Goal: Ask a question: Seek information or help from site administrators or community

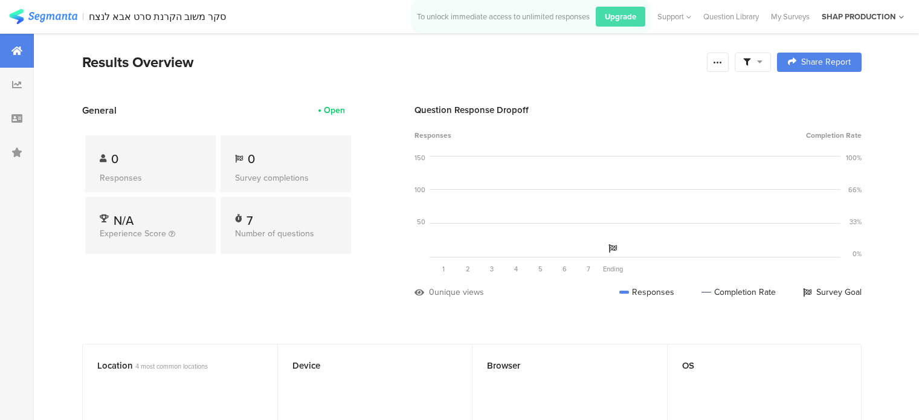
drag, startPoint x: 0, startPoint y: 0, endPoint x: 65, endPoint y: 19, distance: 67.5
click at [65, 19] on img at bounding box center [43, 16] width 68 height 15
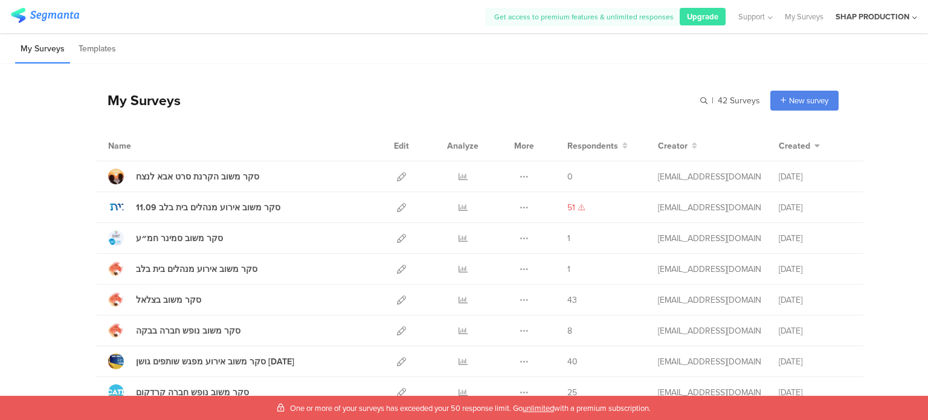
click at [453, 410] on span "One or more of your surveys has exceeded your 50 response limit. Go unlimited w…" at bounding box center [470, 408] width 361 height 11
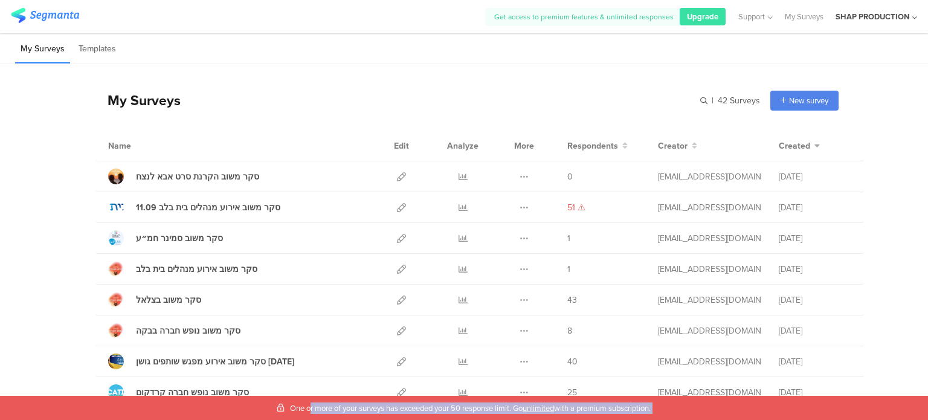
click at [453, 410] on span "One or more of your surveys has exceeded your 50 response limit. Go unlimited w…" at bounding box center [470, 408] width 361 height 11
click at [792, 16] on link "My Surveys" at bounding box center [804, 16] width 39 height 33
click at [815, 17] on link "My Surveys" at bounding box center [804, 16] width 39 height 33
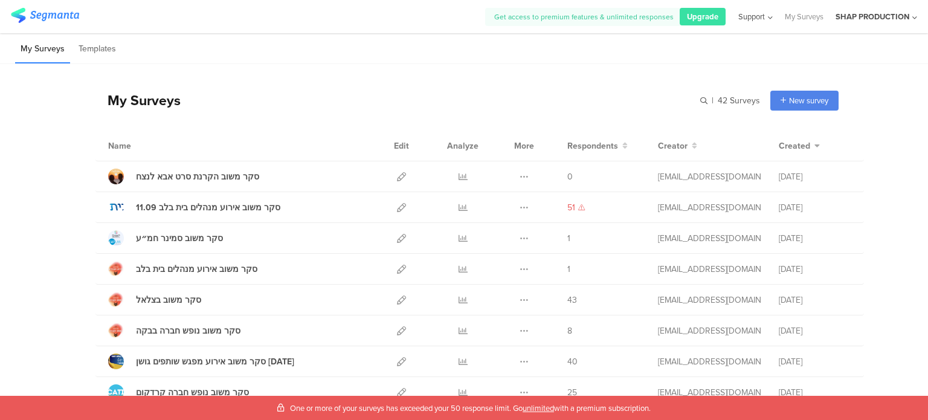
click at [760, 18] on span "Support" at bounding box center [752, 16] width 27 height 11
click at [661, 85] on div "Live Chat" at bounding box center [696, 83] width 151 height 27
click at [761, 19] on span "Support" at bounding box center [752, 16] width 27 height 11
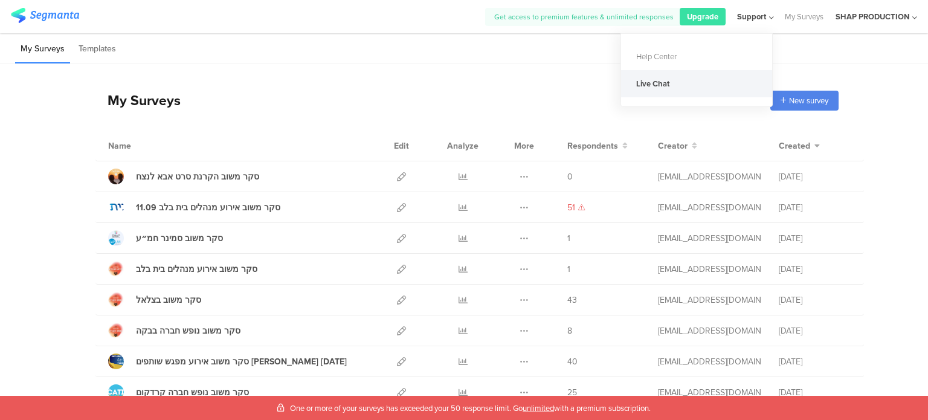
click at [685, 79] on div "Live Chat" at bounding box center [696, 83] width 151 height 27
click at [537, 95] on div "My Surveys | 42 Surveys New survey Start from scratch Choose from templates" at bounding box center [466, 100] width 743 height 48
click at [302, 406] on span "One or more of your surveys has exceeded your 50 response limit. Go unlimited w…" at bounding box center [470, 408] width 361 height 11
click at [300, 405] on span "One or more of your surveys has exceeded your 50 response limit. Go unlimited w…" at bounding box center [470, 408] width 361 height 11
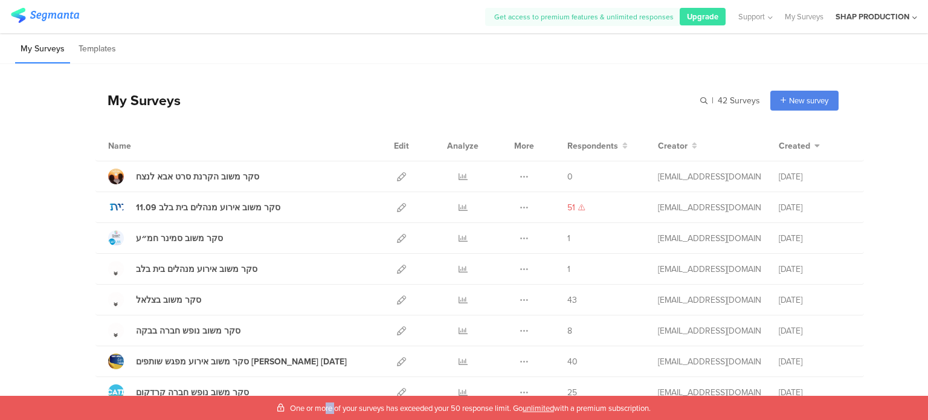
click at [300, 405] on span "One or more of your surveys has exceeded your 50 response limit. Go unlimited w…" at bounding box center [470, 408] width 361 height 11
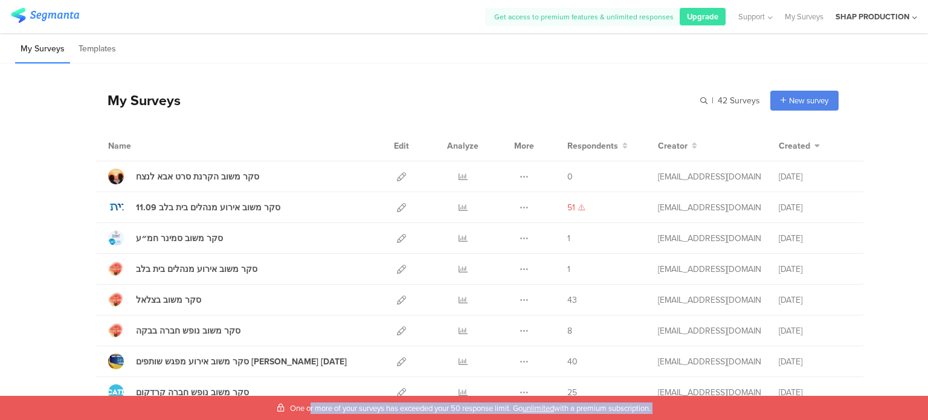
click at [300, 405] on span "One or more of your surveys has exceeded your 50 response limit. Go unlimited w…" at bounding box center [470, 408] width 361 height 11
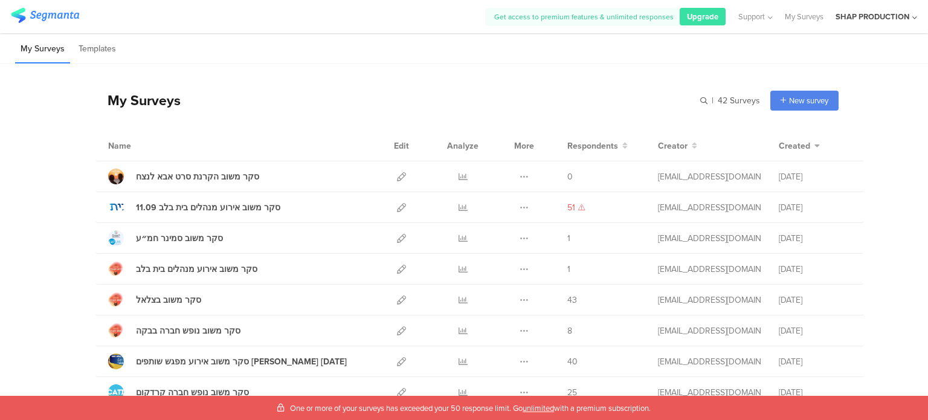
click at [603, 58] on div "My Surveys Templates" at bounding box center [464, 48] width 928 height 31
click at [564, 183] on div "Upgrade to reveal your hidden responses" at bounding box center [571, 178] width 91 height 33
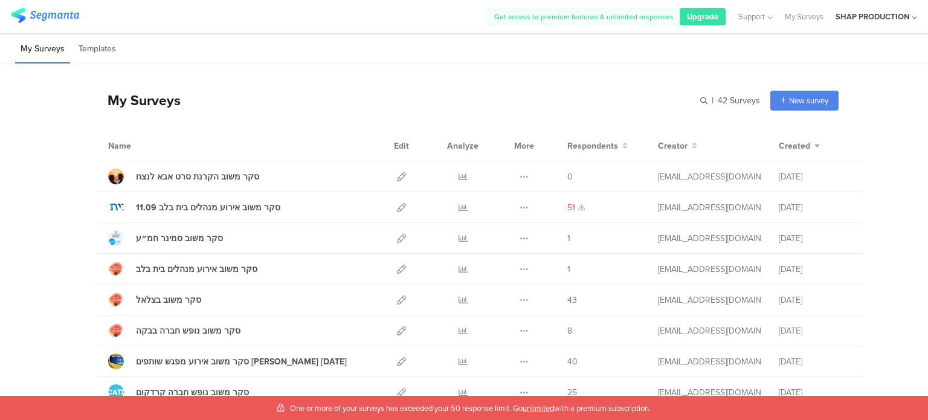
click at [450, 85] on div "My Surveys | 42 Surveys New survey Start from scratch Choose from templates" at bounding box center [466, 100] width 743 height 48
click at [459, 176] on icon at bounding box center [463, 176] width 9 height 9
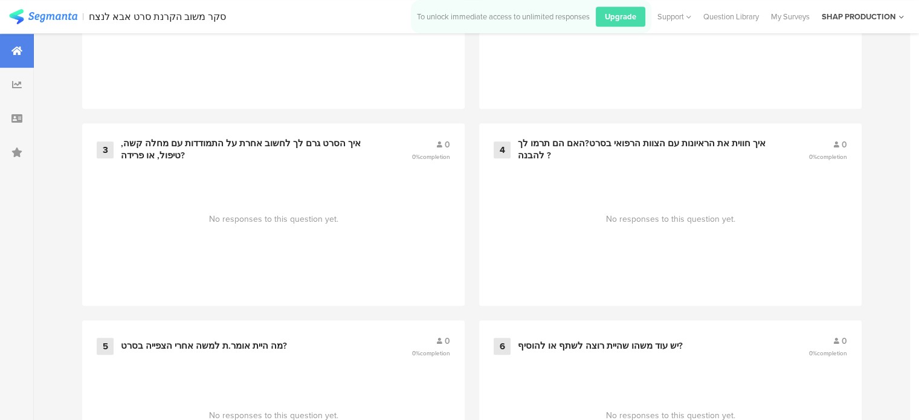
scroll to position [959, 0]
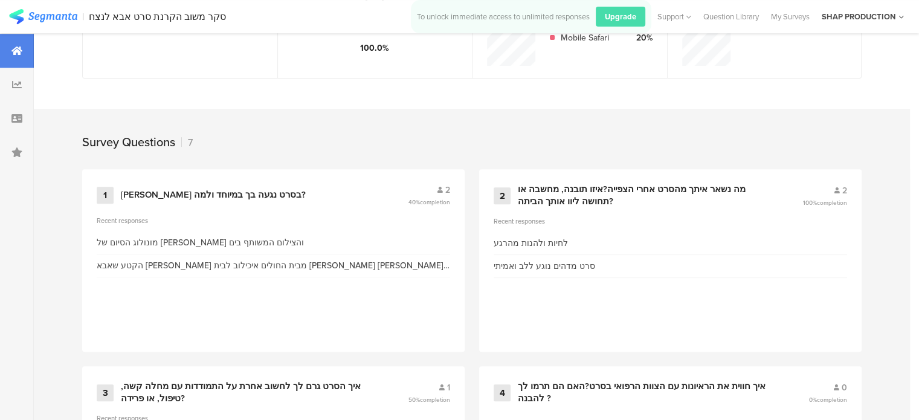
scroll to position [234, 0]
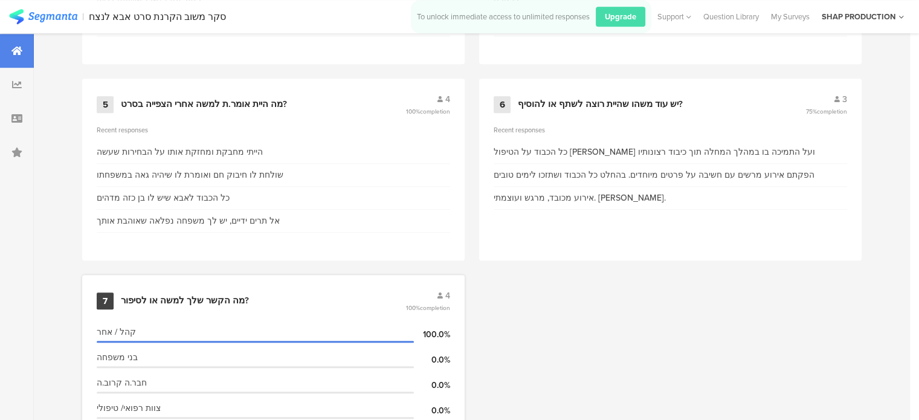
scroll to position [838, 0]
